Goal: Task Accomplishment & Management: Manage account settings

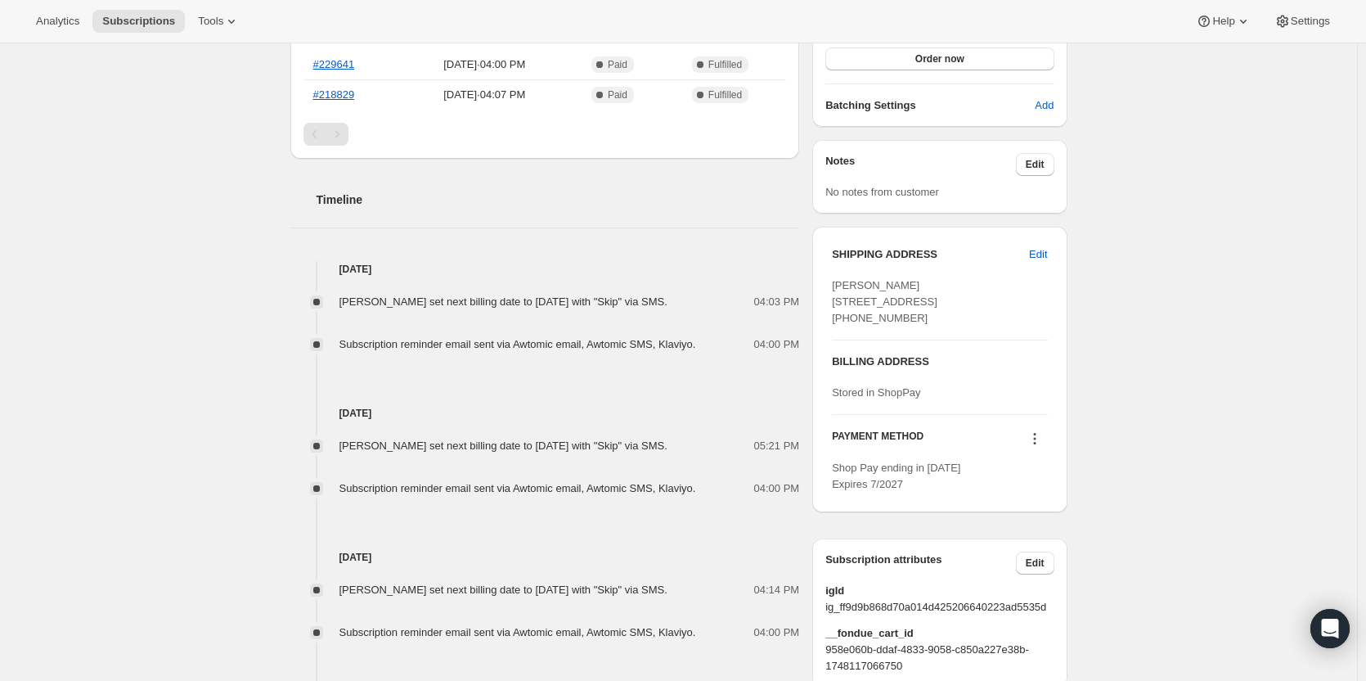
scroll to position [491, 0]
click at [1039, 245] on span "Edit" at bounding box center [1038, 253] width 18 height 16
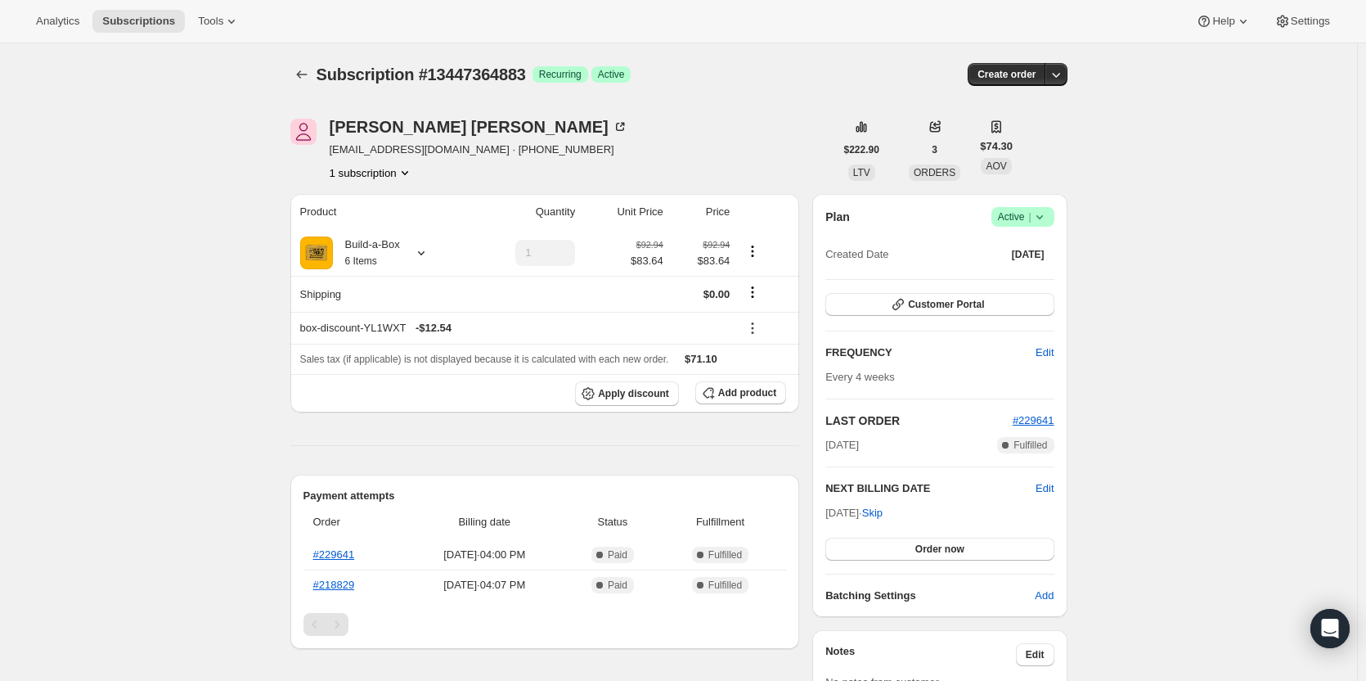
select select "FL"
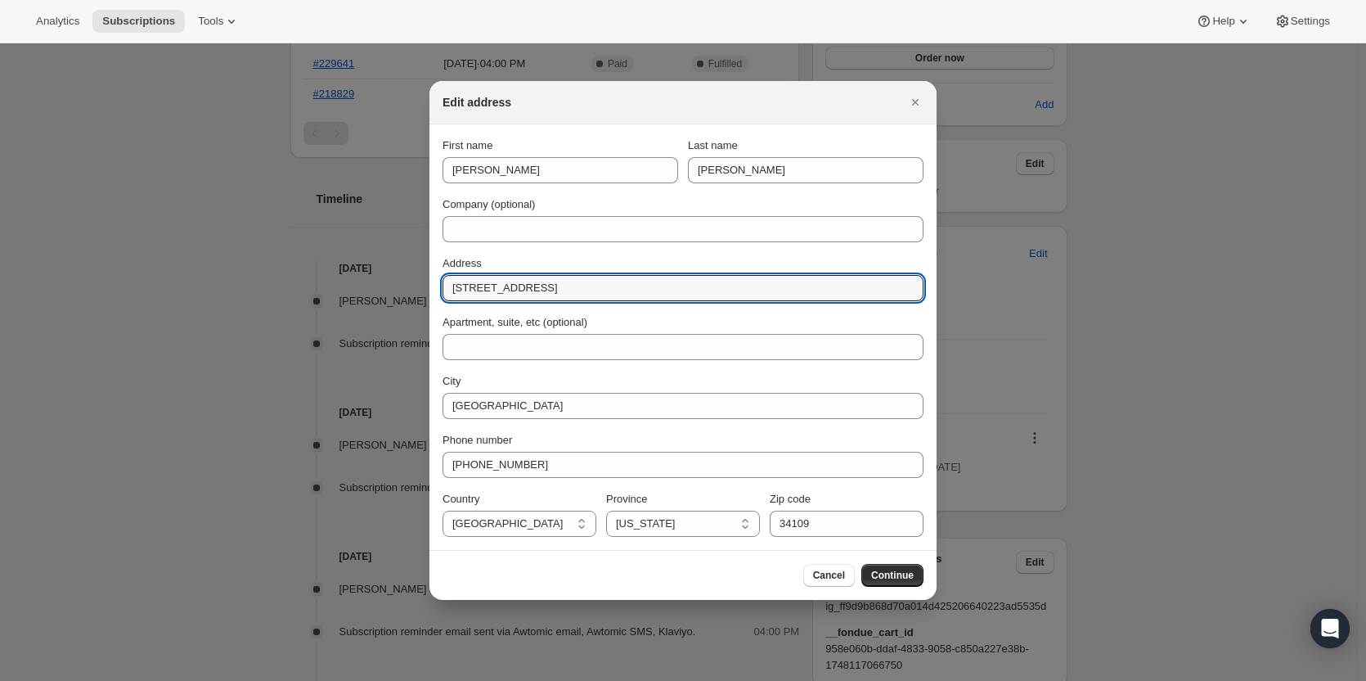
drag, startPoint x: 612, startPoint y: 287, endPoint x: 431, endPoint y: 288, distance: 180.8
click at [431, 288] on section "First name Jennifer Last name Cronley Company (optional) Address 2764 Fountain …" at bounding box center [682, 336] width 507 height 425
paste input "8136 Gerbera Drive, Unit 7105 Naples FL 34113"
drag, startPoint x: 542, startPoint y: 293, endPoint x: 693, endPoint y: 294, distance: 150.5
click at [693, 294] on input "8136 Gerbera Drive, Unit 7105 Naples FL 34113" at bounding box center [683, 288] width 481 height 26
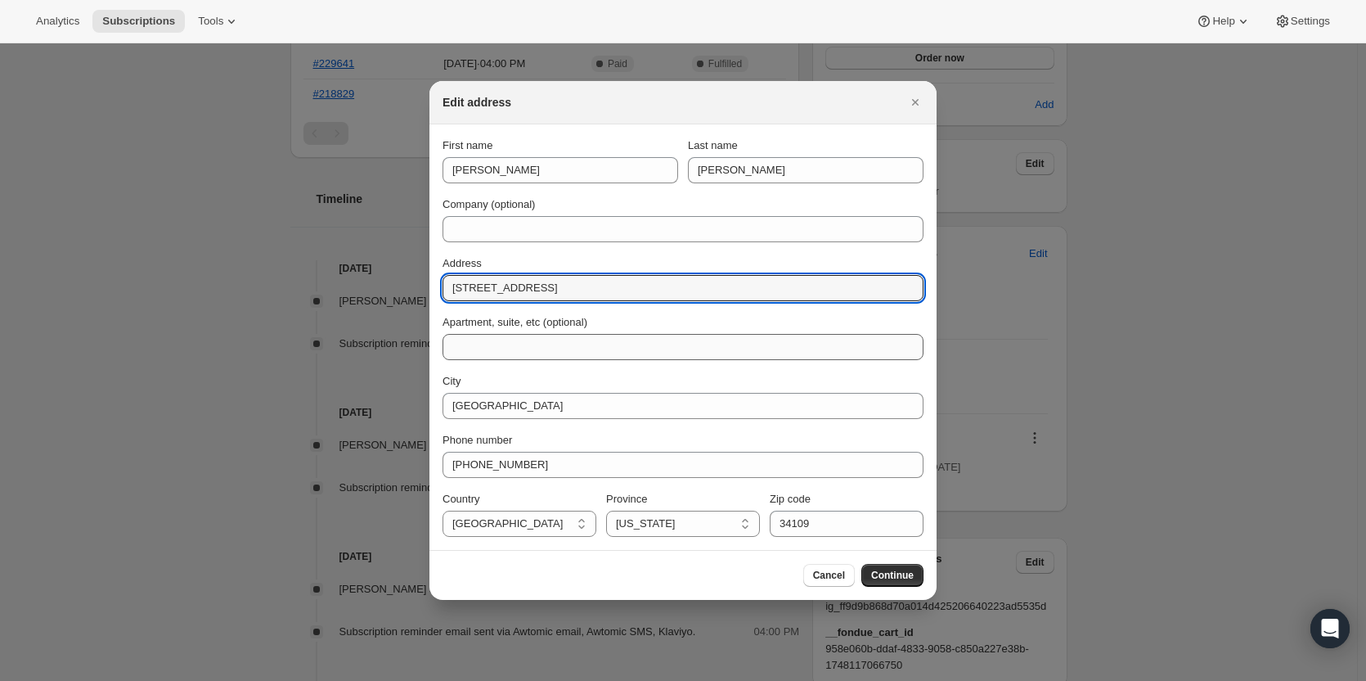
type input "8136 Gerbera Drive"
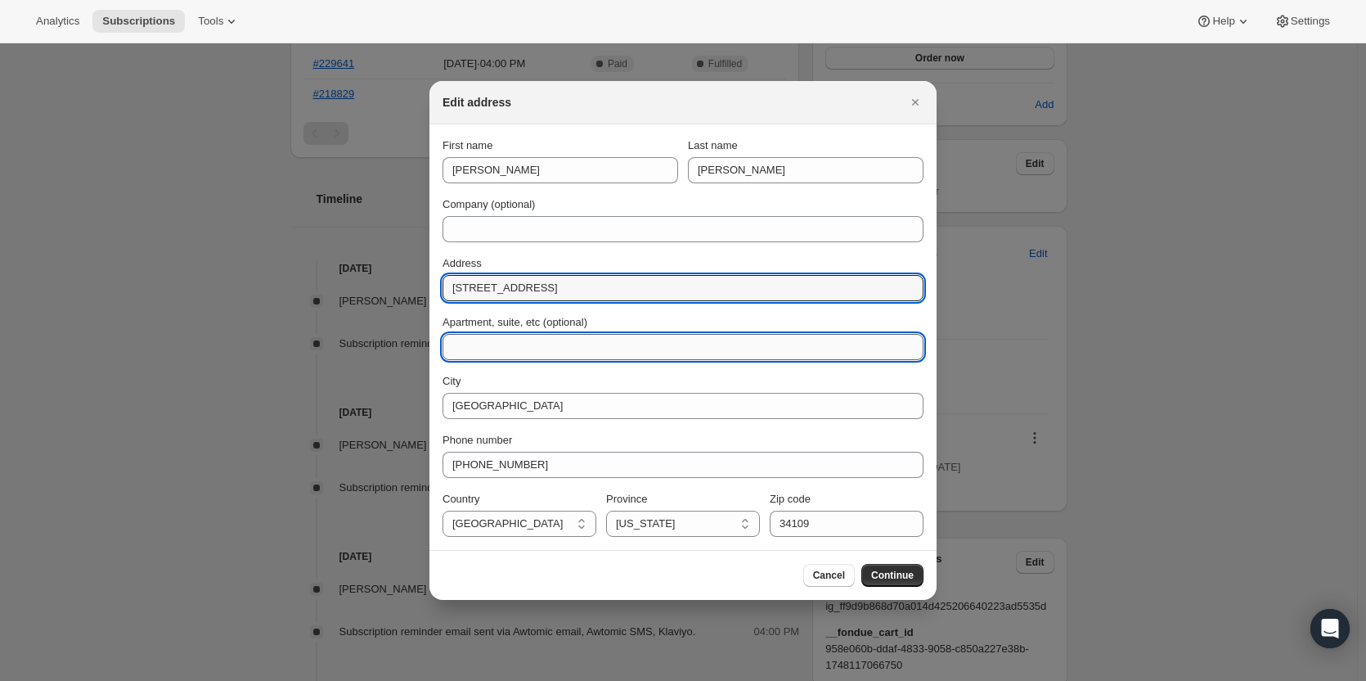
click at [548, 344] on input "Apartment, suite, etc (optional)" at bounding box center [683, 347] width 481 height 26
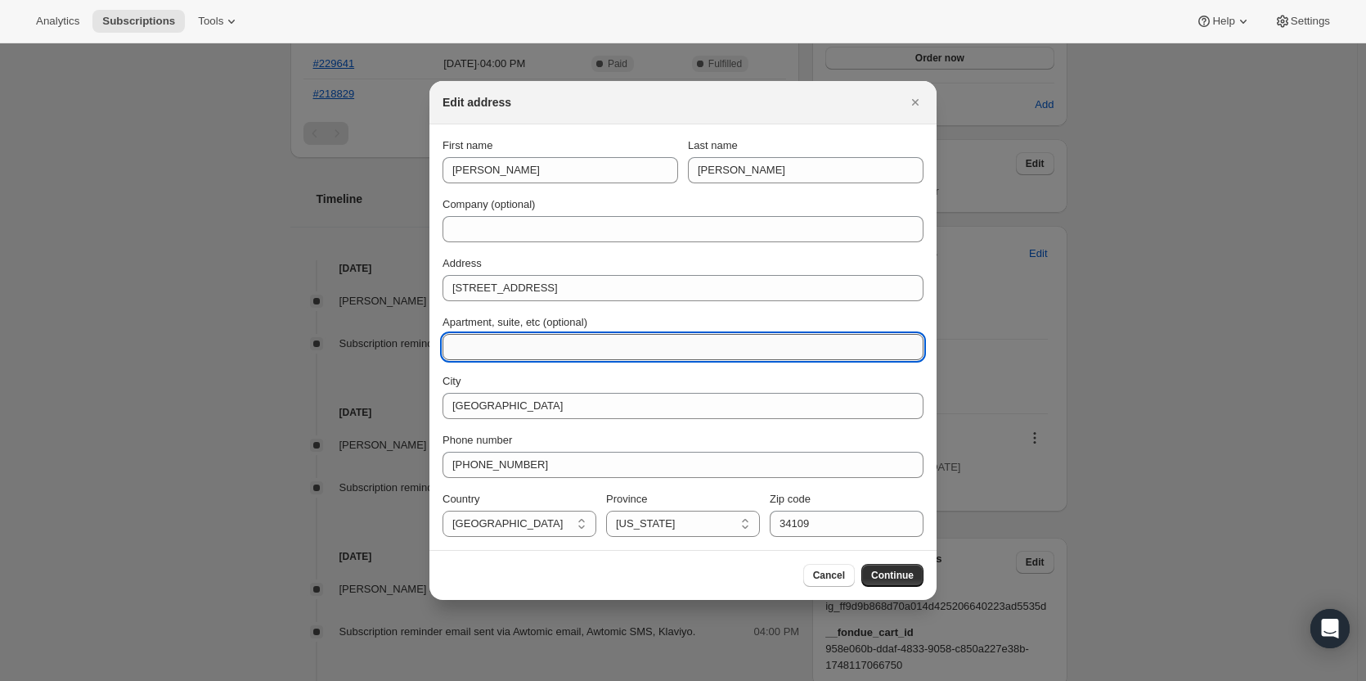
paste input "8136 Gerbera Drive, Unit 7105 Naples FL 34113"
drag, startPoint x: 546, startPoint y: 351, endPoint x: 444, endPoint y: 352, distance: 102.2
click at [444, 352] on input "8136 Gerbera Drive, Unit 7105 Naples FL 34113" at bounding box center [683, 347] width 481 height 26
click at [456, 351] on input "Unit 7105 Naples FL 34113" at bounding box center [683, 347] width 481 height 26
drag, startPoint x: 499, startPoint y: 347, endPoint x: 608, endPoint y: 352, distance: 108.9
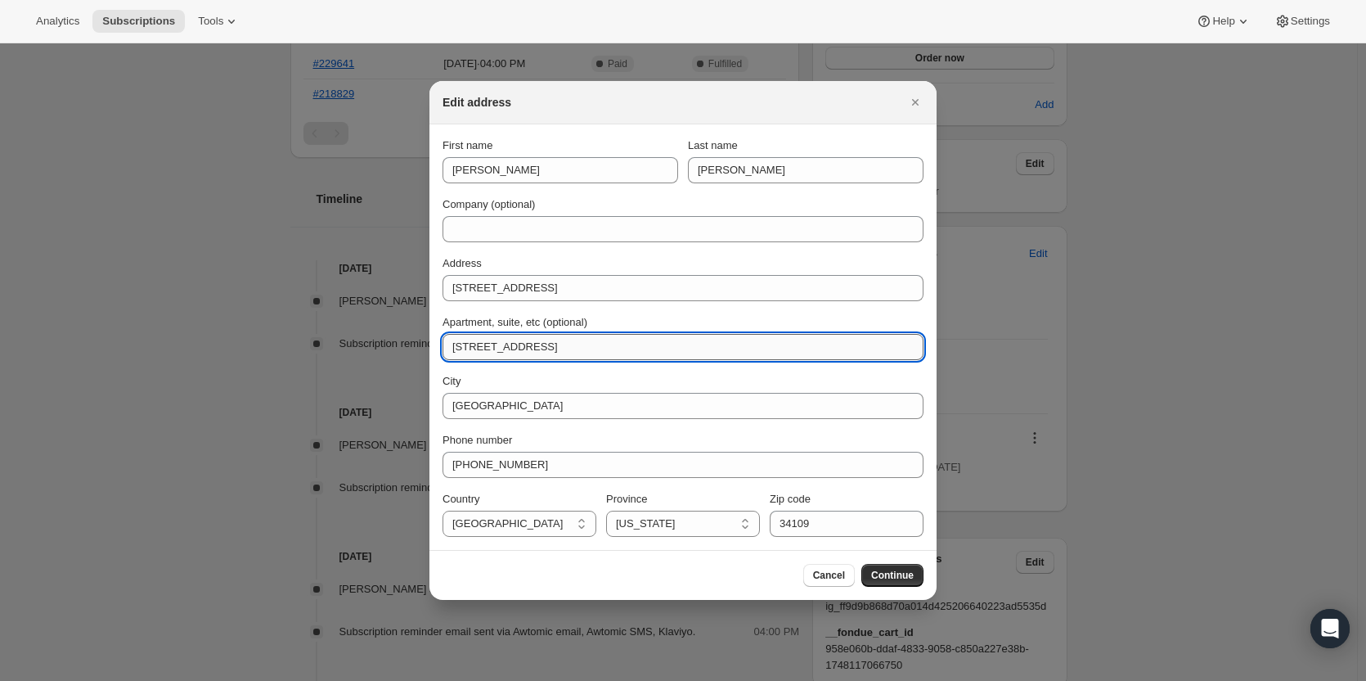
click at [608, 352] on input "Unit 7105 Naples FL 34113" at bounding box center [683, 347] width 481 height 26
type input "Unit 7105"
click at [825, 523] on input "34109" at bounding box center [847, 523] width 154 height 26
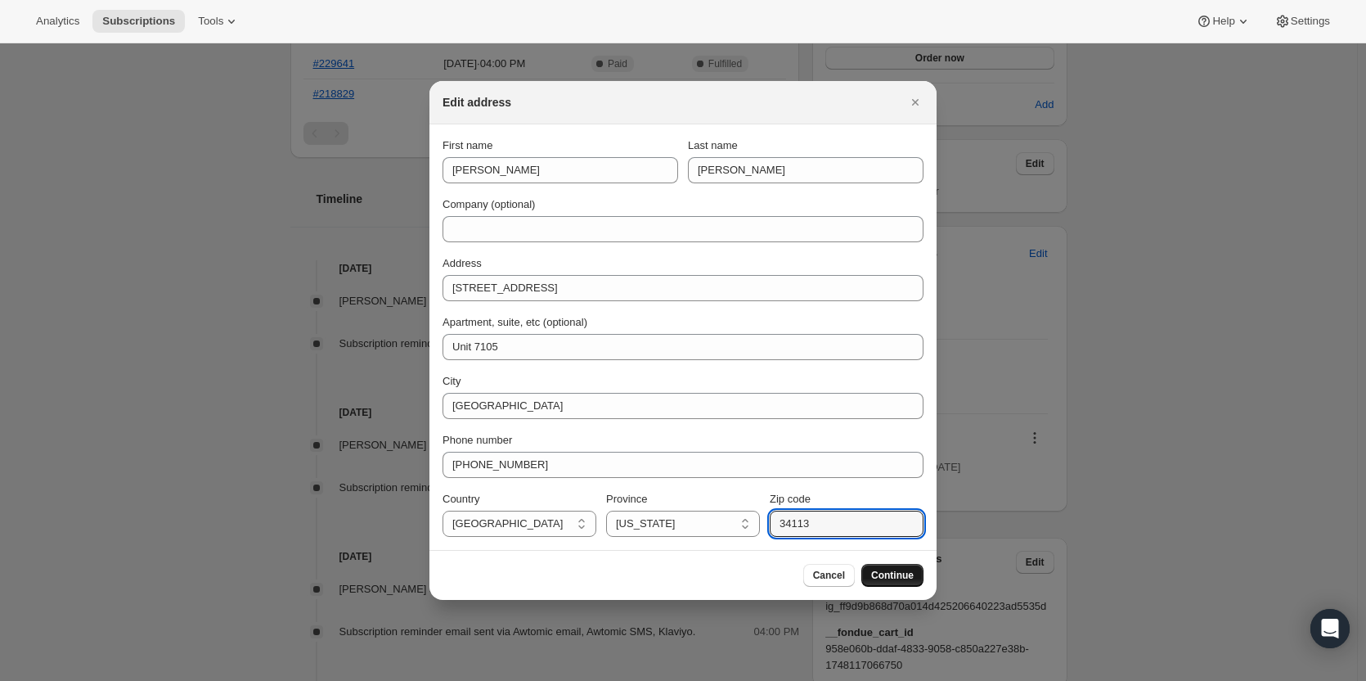
type input "34113"
click at [899, 575] on span "Continue" at bounding box center [892, 574] width 43 height 13
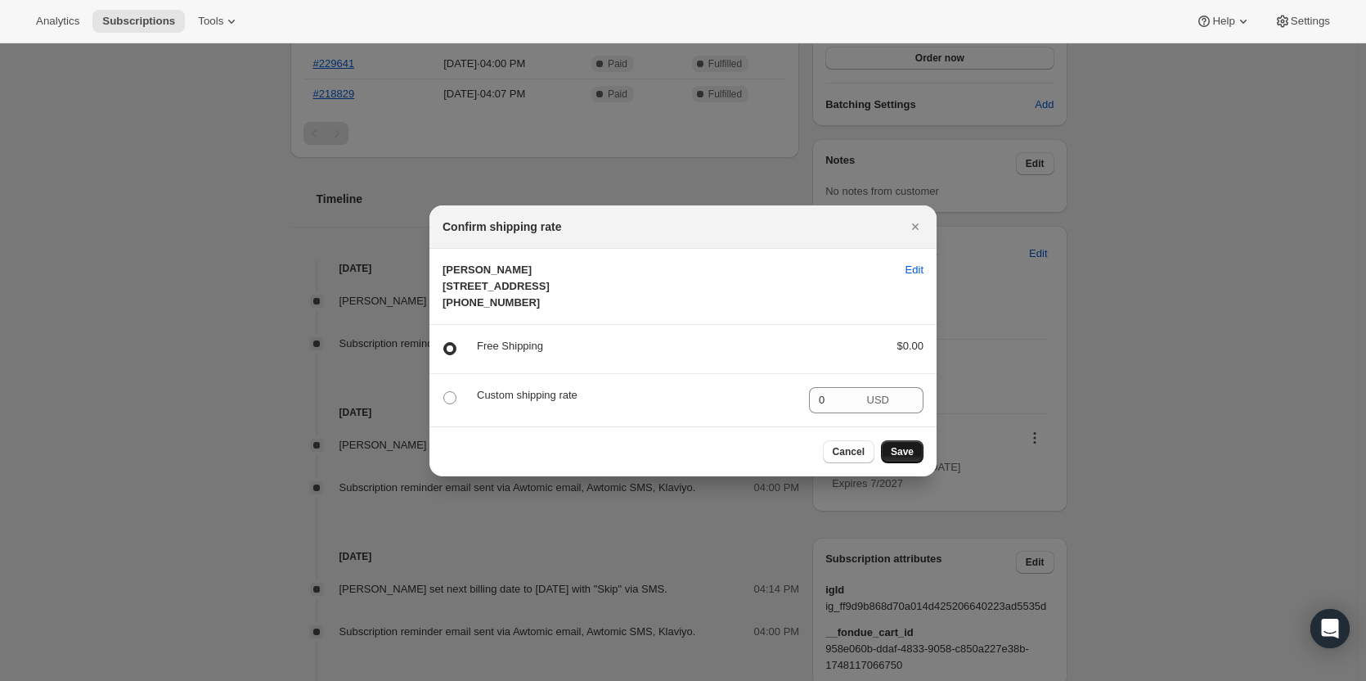
click at [916, 463] on button "Save" at bounding box center [902, 451] width 43 height 23
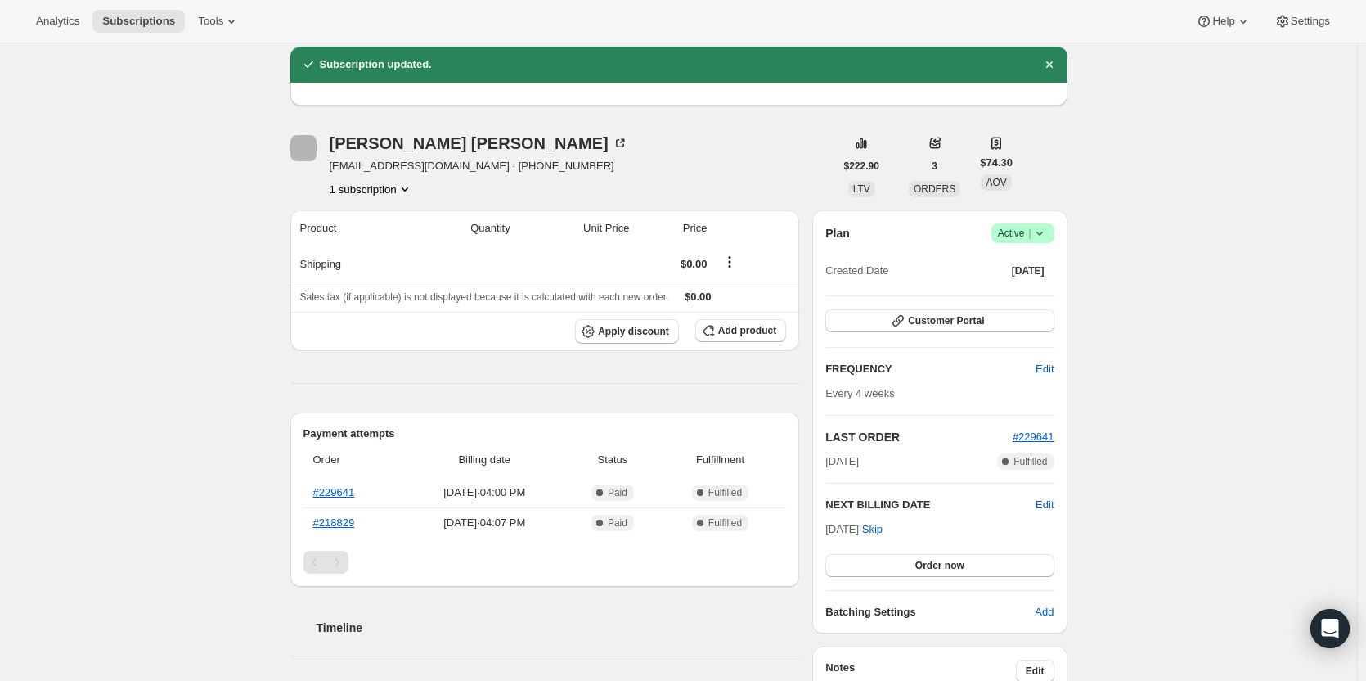
scroll to position [491, 0]
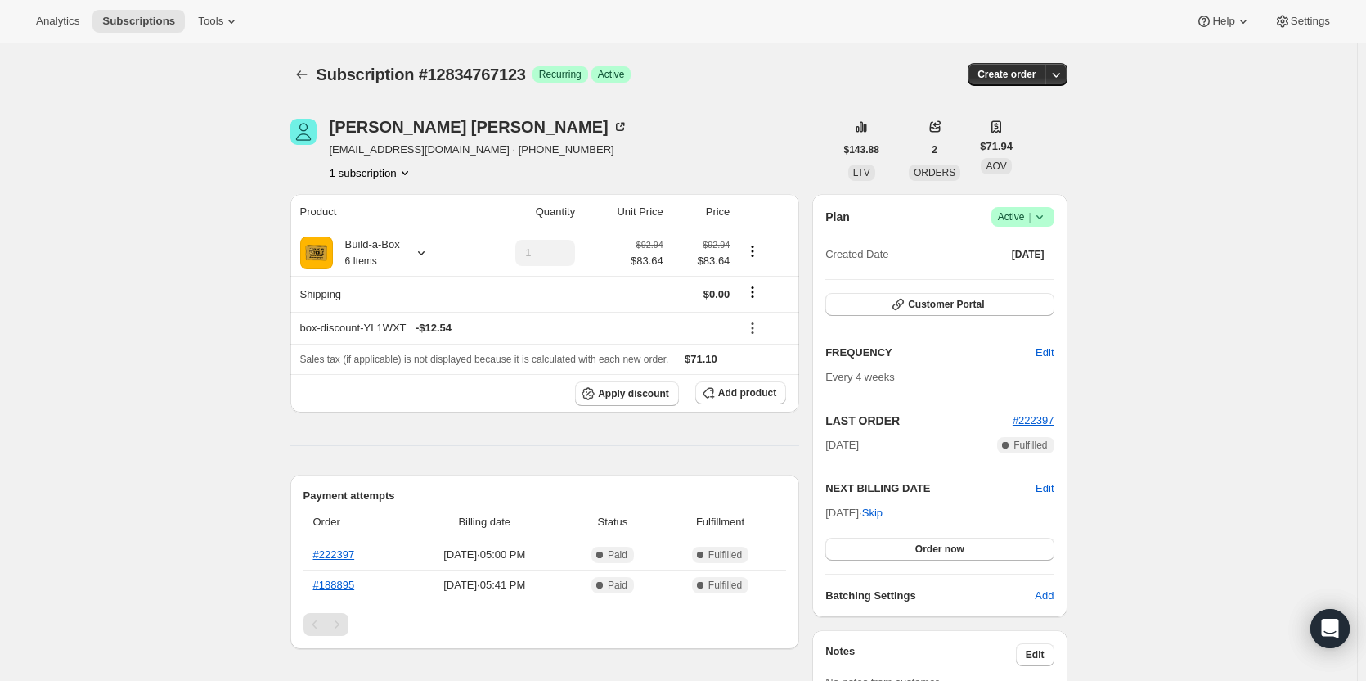
click at [1037, 218] on icon at bounding box center [1039, 217] width 16 height 16
click at [1012, 281] on span "Cancel subscription" at bounding box center [1028, 277] width 92 height 12
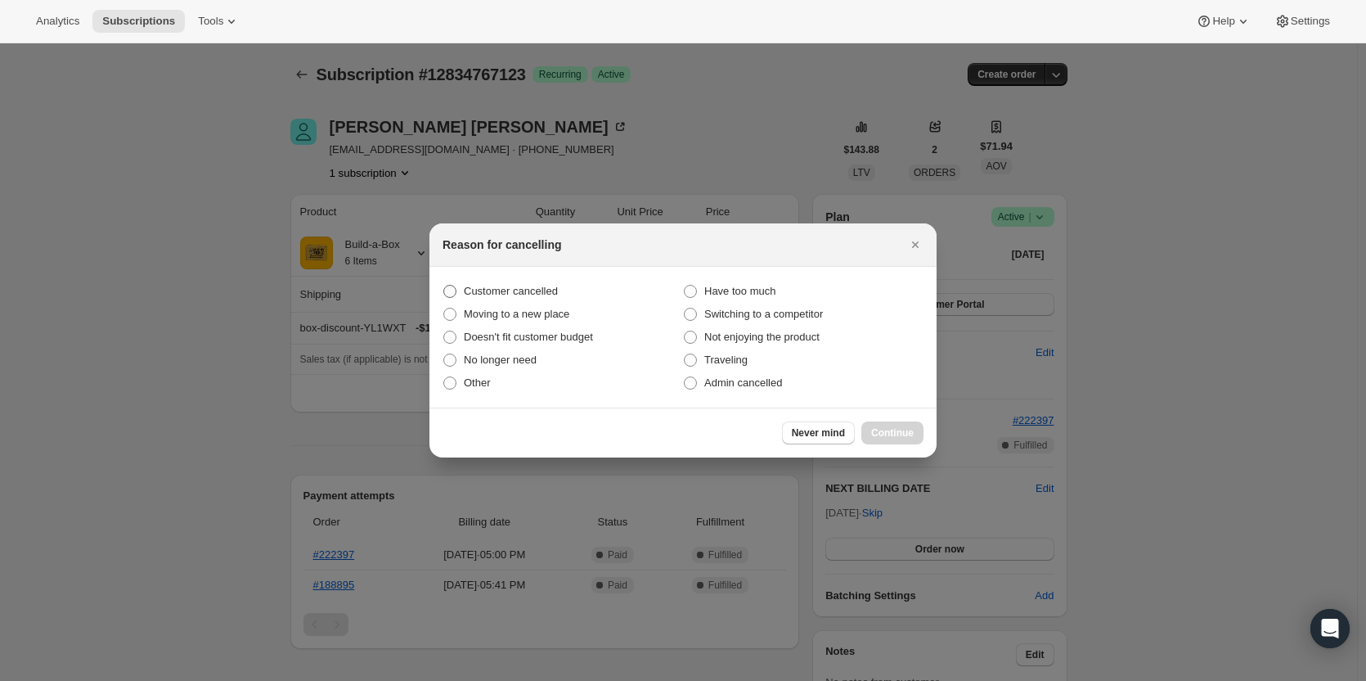
click at [451, 291] on span ":rbh:" at bounding box center [449, 291] width 13 height 13
click at [444, 285] on input "Customer cancelled" at bounding box center [443, 285] width 1 height 1
radio input "true"
click at [911, 430] on span "Continue" at bounding box center [892, 432] width 43 height 13
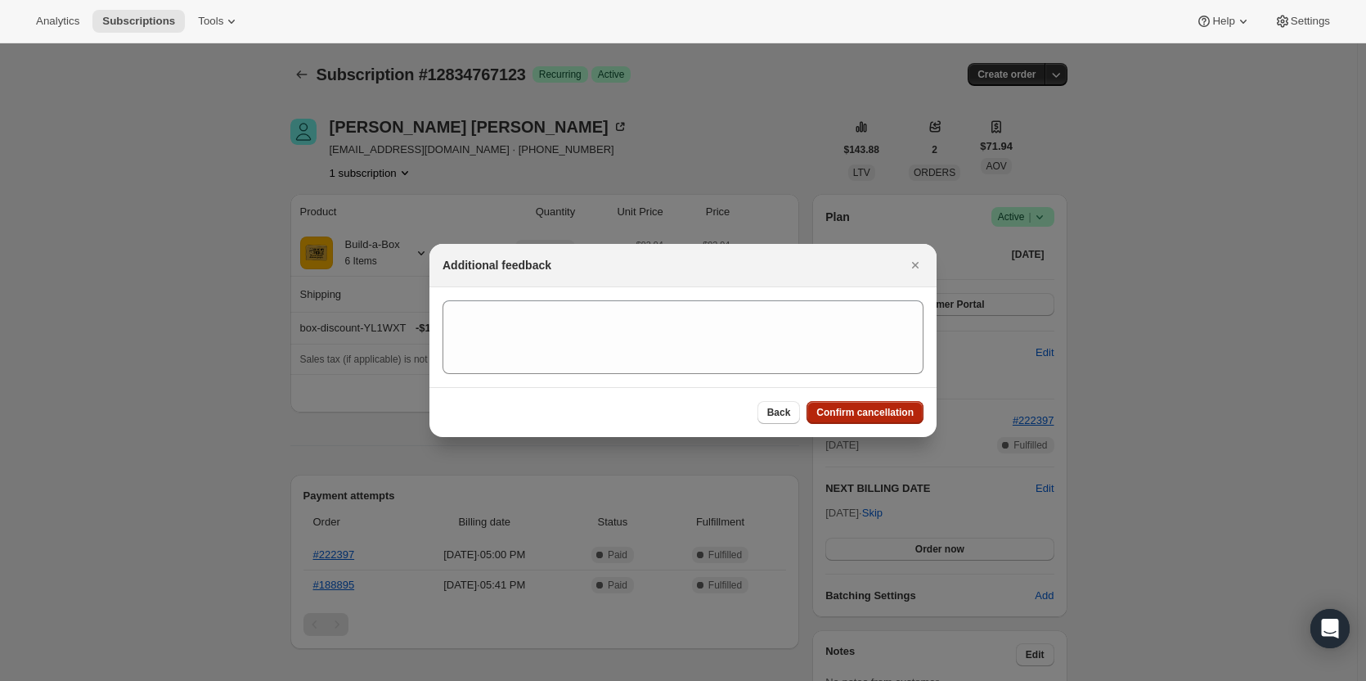
click at [898, 410] on span "Confirm cancellation" at bounding box center [864, 412] width 97 height 13
